Goal: Navigation & Orientation: Find specific page/section

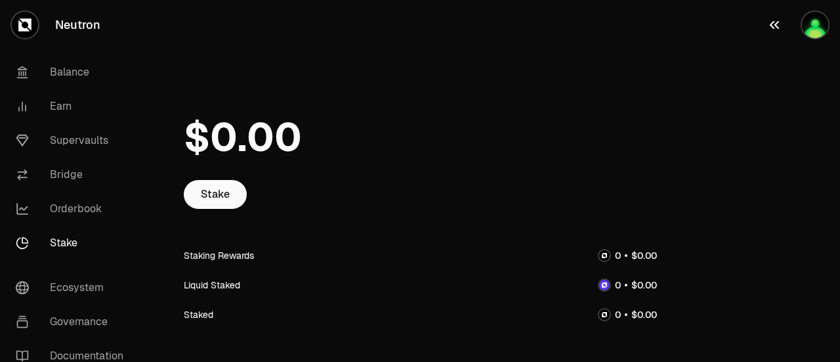
click at [818, 39] on button "button" at bounding box center [798, 25] width 84 height 50
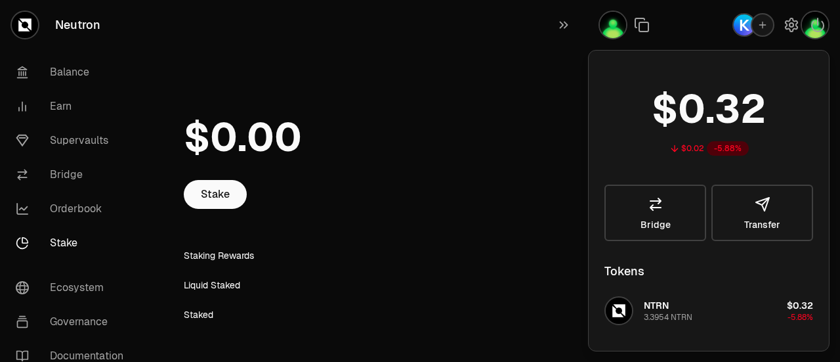
click at [71, 246] on link "Stake" at bounding box center [73, 243] width 137 height 34
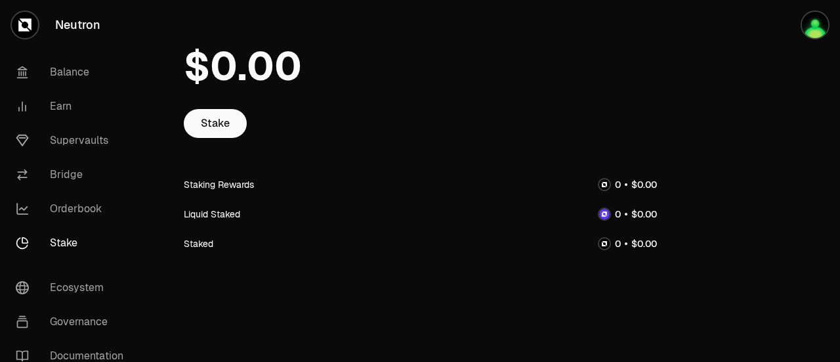
scroll to position [72, 0]
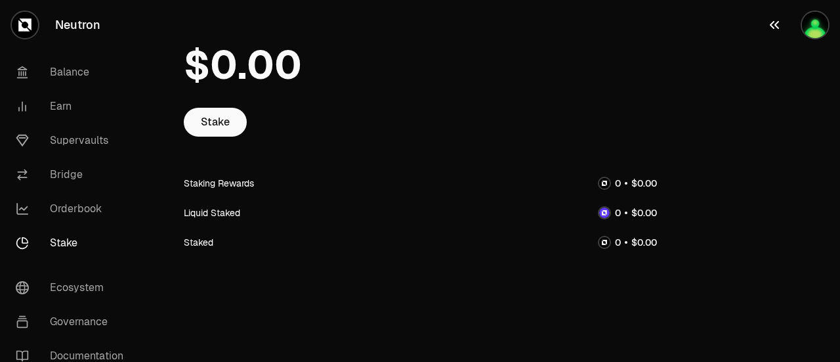
click at [805, 16] on img "button" at bounding box center [815, 25] width 26 height 26
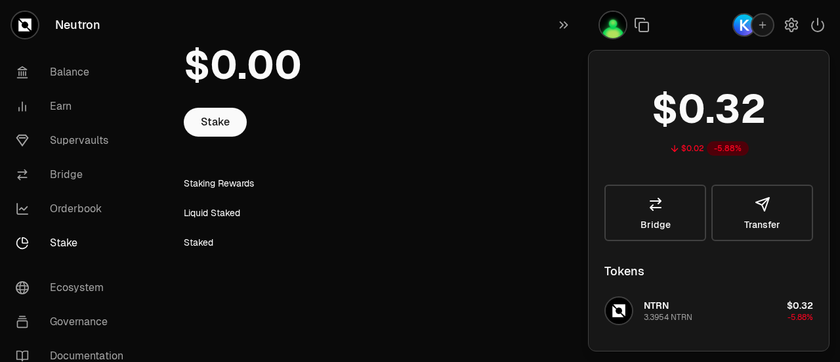
click at [736, 23] on img "button" at bounding box center [744, 24] width 21 height 21
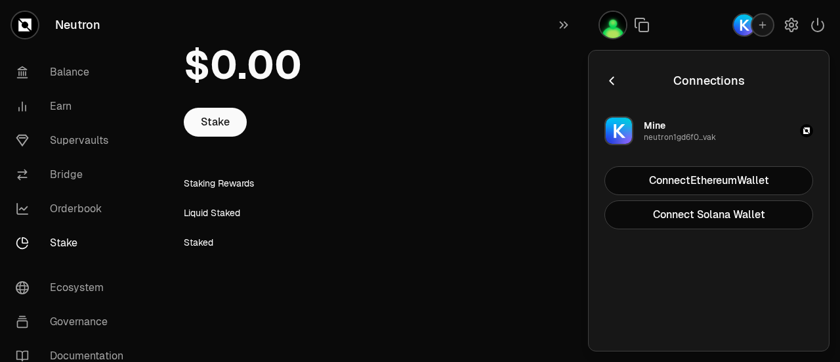
click at [739, 24] on img "button" at bounding box center [744, 24] width 21 height 21
click at [549, 65] on div at bounding box center [420, 64] width 473 height 85
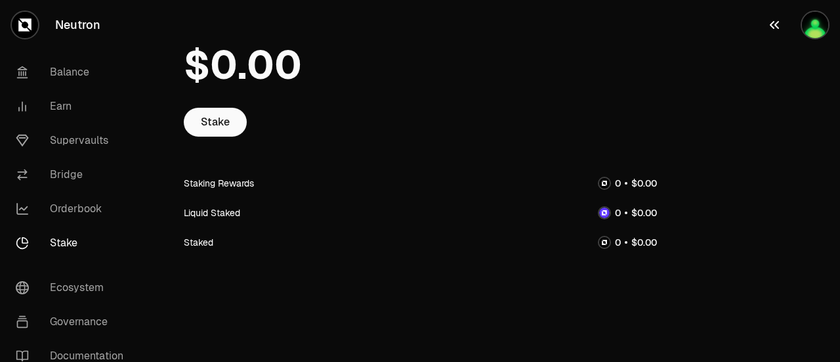
click at [815, 37] on img "button" at bounding box center [815, 25] width 26 height 26
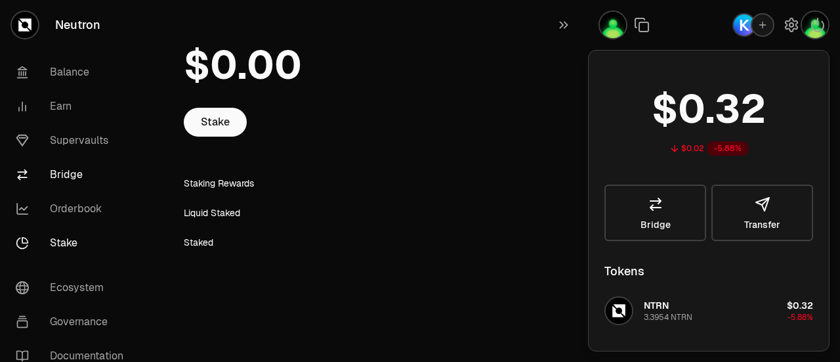
click at [110, 173] on link "Bridge" at bounding box center [73, 175] width 137 height 34
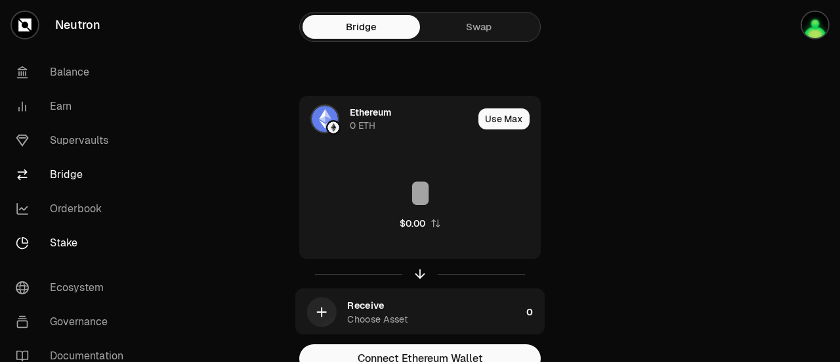
click at [91, 255] on link "Stake" at bounding box center [73, 243] width 137 height 34
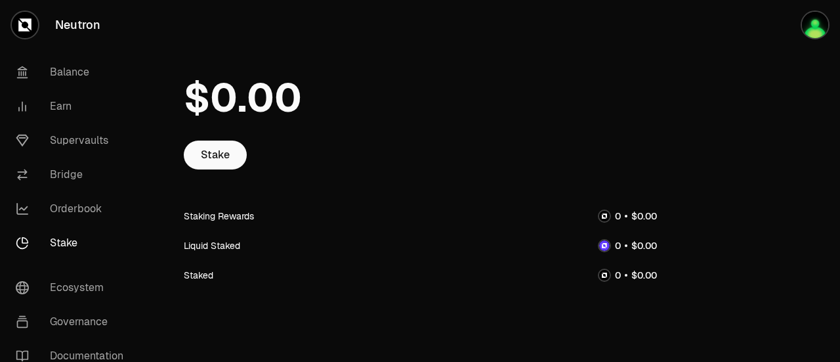
scroll to position [72, 0]
